Goal: Information Seeking & Learning: Understand process/instructions

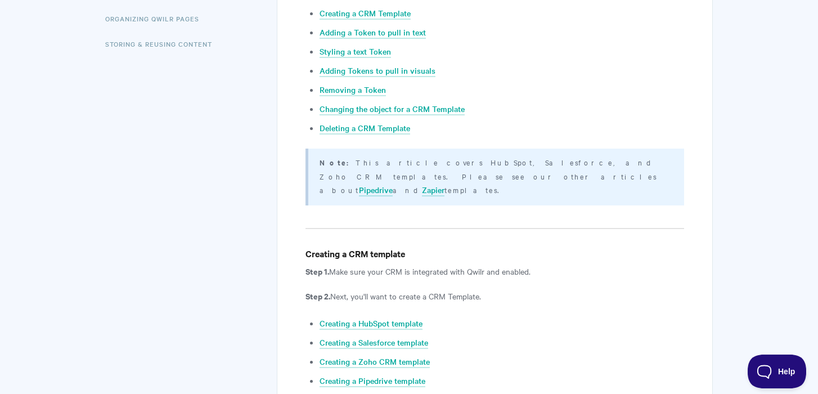
scroll to position [475, 0]
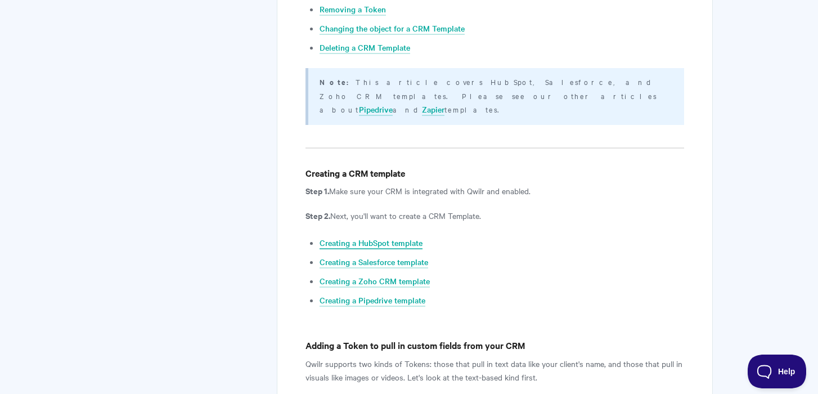
click at [372, 237] on link "Creating a HubSpot template" at bounding box center [370, 243] width 103 height 12
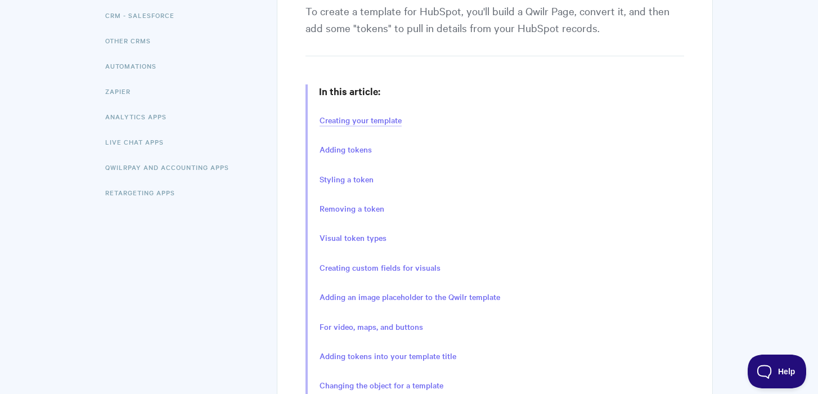
click at [370, 118] on link "Creating your template" at bounding box center [360, 120] width 82 height 12
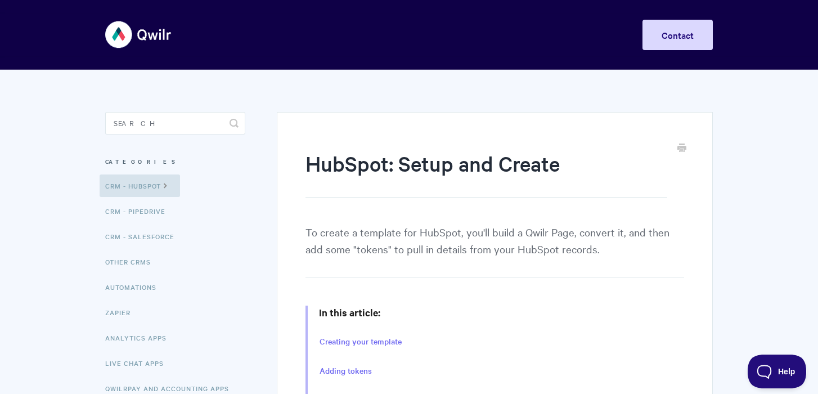
click at [129, 33] on img at bounding box center [138, 34] width 67 height 42
